Goal: Find specific page/section: Find specific page/section

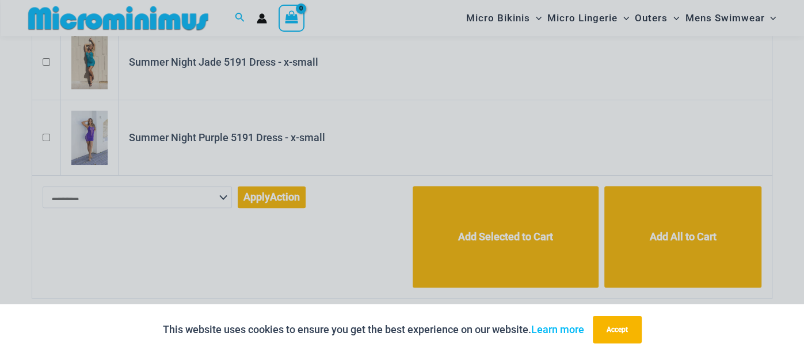
scroll to position [713, 0]
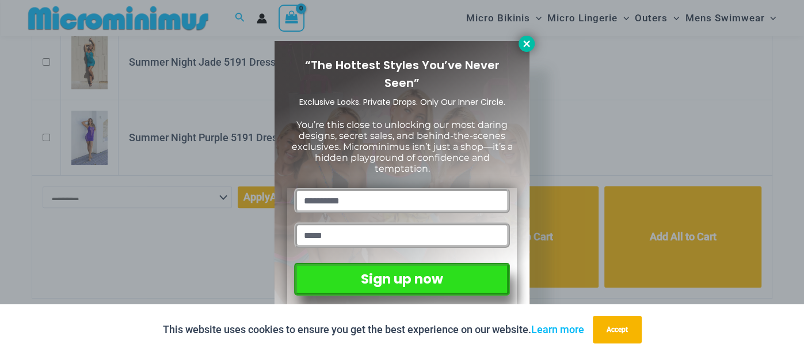
click at [529, 40] on icon at bounding box center [526, 44] width 10 height 10
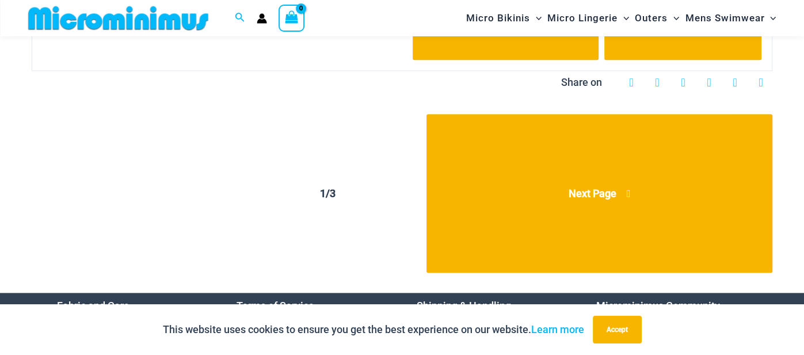
scroll to position [939, 0]
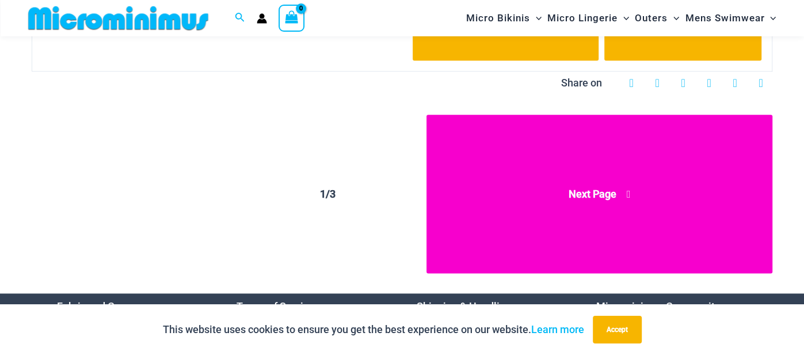
click at [587, 185] on link "Next Page" at bounding box center [600, 194] width 346 height 158
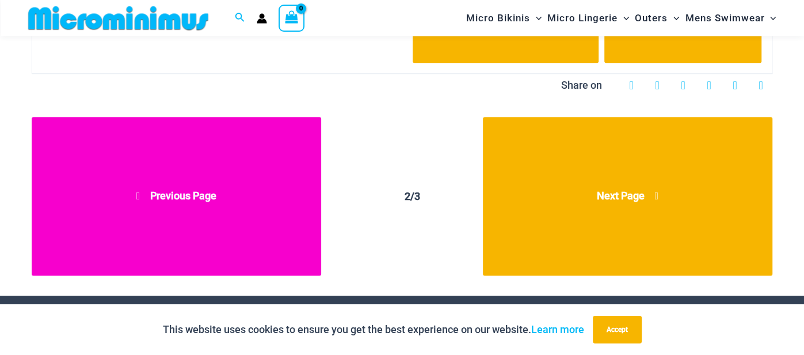
scroll to position [997, 0]
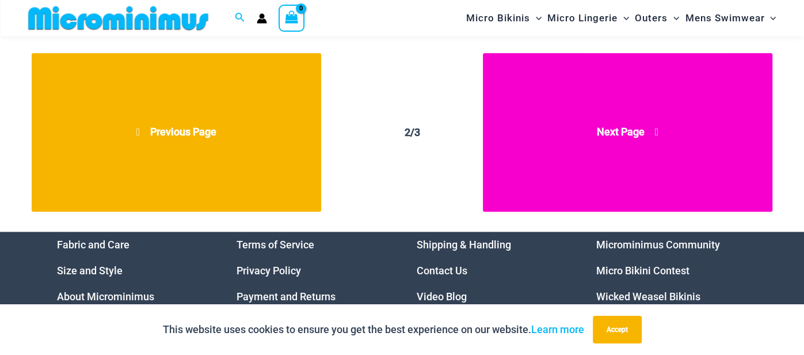
click at [638, 127] on span "Next Page" at bounding box center [621, 131] width 48 height 12
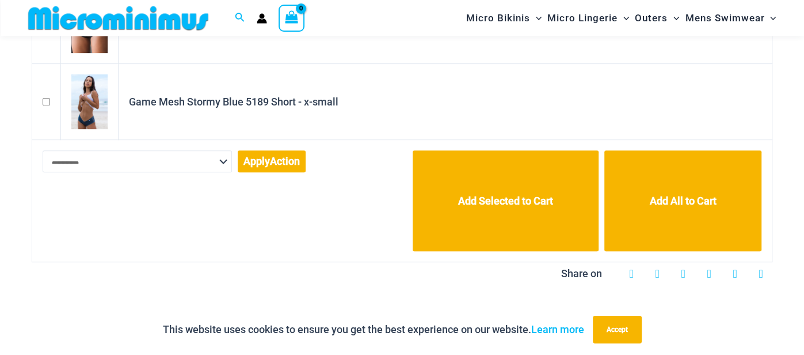
scroll to position [375, 0]
